Goal: Navigation & Orientation: Find specific page/section

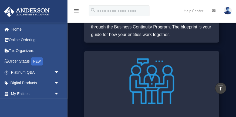
scroll to position [524, 0]
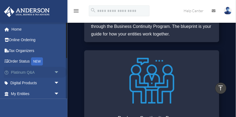
click at [45, 71] on link "Platinum Q&A arrow_drop_down" at bounding box center [36, 72] width 64 height 11
click at [56, 71] on span "arrow_drop_down" at bounding box center [59, 72] width 11 height 11
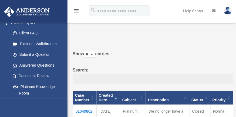
click at [95, 54] on select "** ** ** ***" at bounding box center [89, 54] width 11 height 6
select select "***"
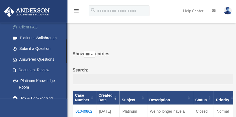
scroll to position [57, 0]
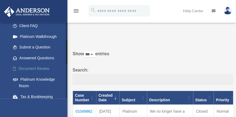
click at [43, 68] on link "Document Review" at bounding box center [38, 68] width 60 height 11
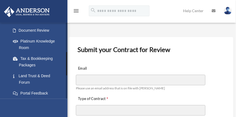
scroll to position [95, 0]
click at [34, 41] on link "Platinum Knowledge Room" at bounding box center [38, 44] width 60 height 17
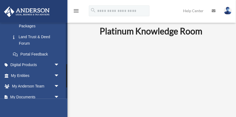
scroll to position [134, 0]
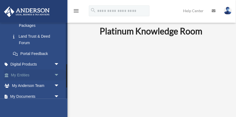
click at [56, 73] on span "arrow_drop_down" at bounding box center [59, 74] width 11 height 11
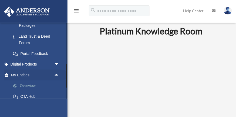
click at [34, 85] on link "Overview" at bounding box center [38, 85] width 60 height 11
click at [28, 85] on link "Overview" at bounding box center [38, 85] width 60 height 11
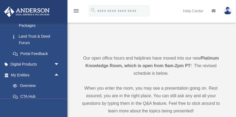
scroll to position [97, 0]
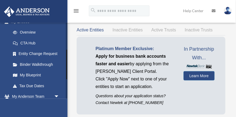
scroll to position [74, 0]
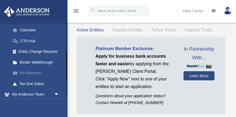
click at [35, 73] on link "My Blueprint" at bounding box center [38, 73] width 60 height 11
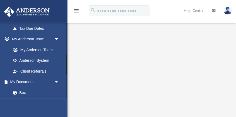
scroll to position [133, 0]
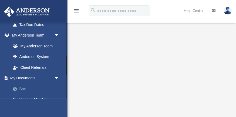
click at [24, 88] on link "Box" at bounding box center [38, 88] width 60 height 11
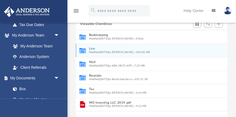
scroll to position [123, 152]
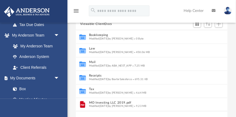
click at [230, 11] on img at bounding box center [228, 11] width 8 height 8
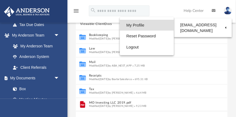
click at [154, 26] on link "My Profile" at bounding box center [147, 25] width 54 height 11
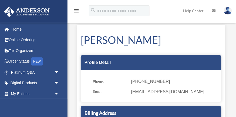
click at [227, 12] on img at bounding box center [228, 11] width 8 height 8
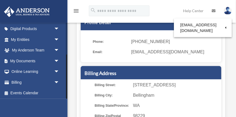
scroll to position [55, 0]
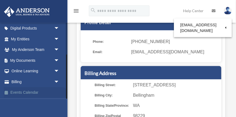
click at [29, 93] on link "Events Calendar" at bounding box center [36, 92] width 64 height 11
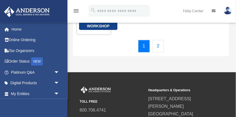
scroll to position [147, 0]
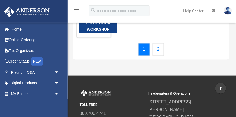
click at [158, 56] on link "2" at bounding box center [159, 49] width 12 height 12
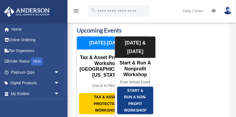
scroll to position [11, 0]
